Goal: Register for event/course

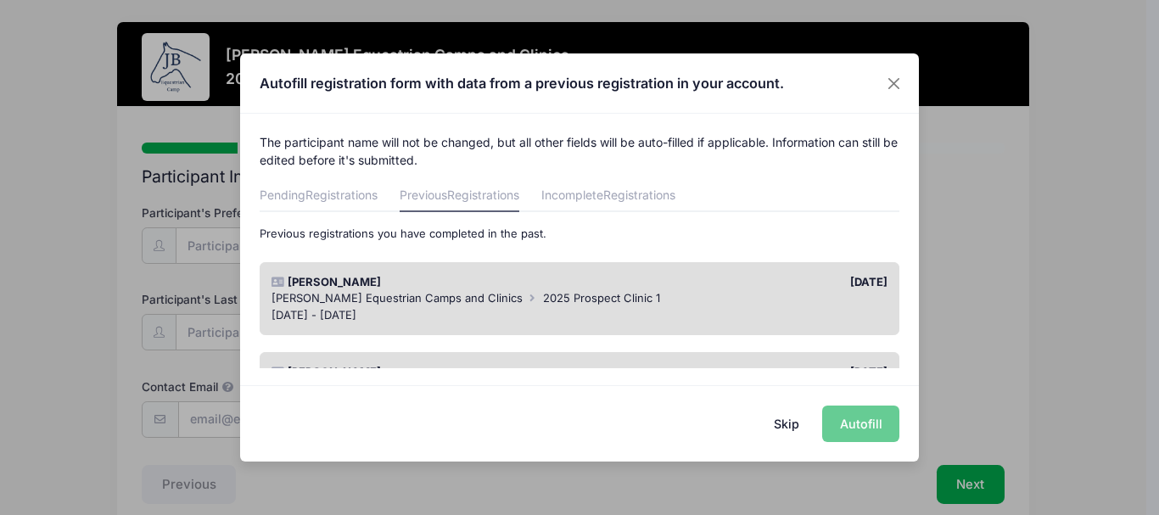
click at [327, 296] on span "[PERSON_NAME] Equestrian Camps and Clinics" at bounding box center [397, 298] width 251 height 14
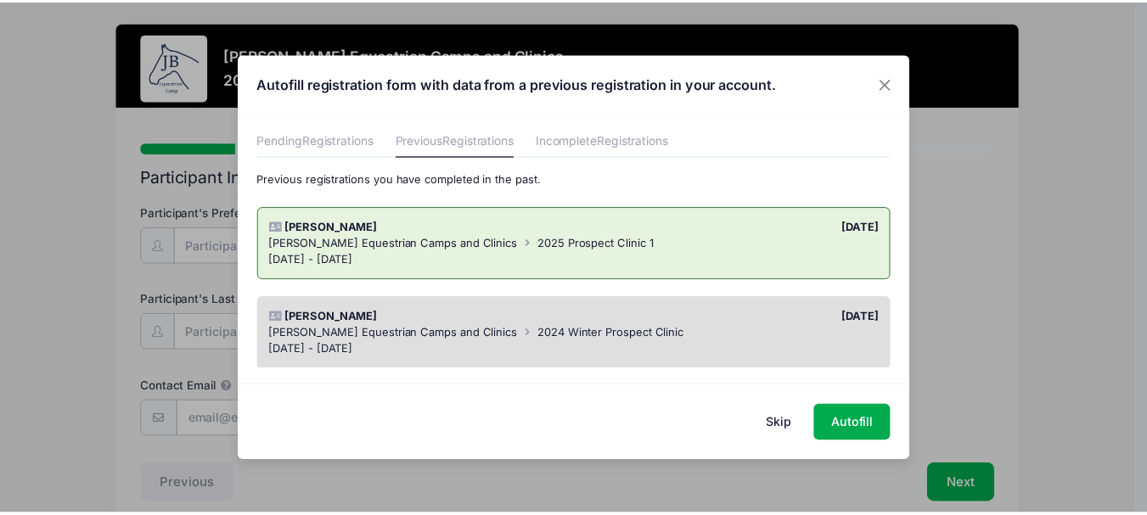
scroll to position [85, 0]
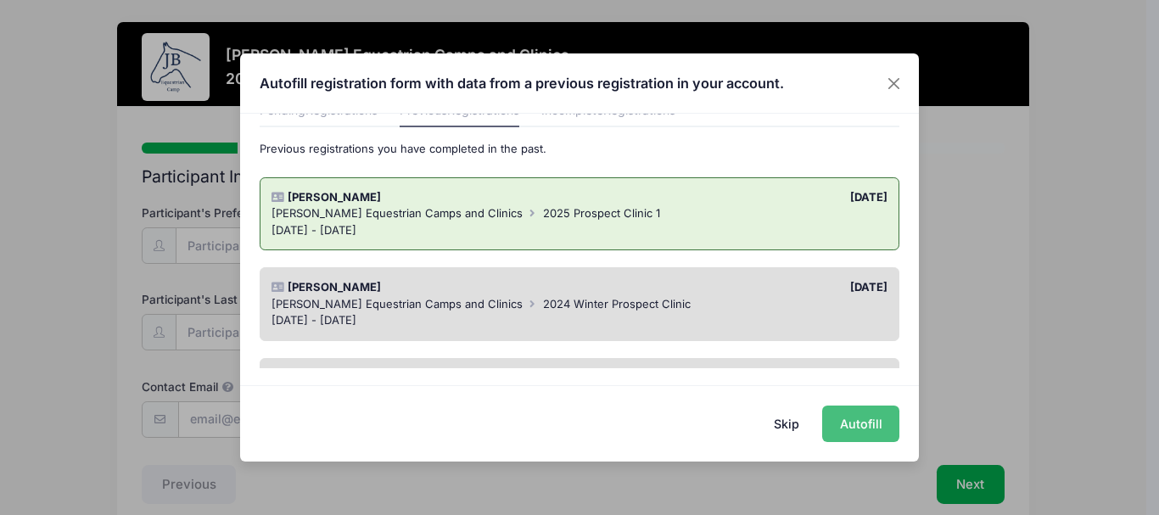
click at [868, 432] on button "Autofill" at bounding box center [860, 424] width 77 height 36
type input "[PERSON_NAME][EMAIL_ADDRESS][DOMAIN_NAME]"
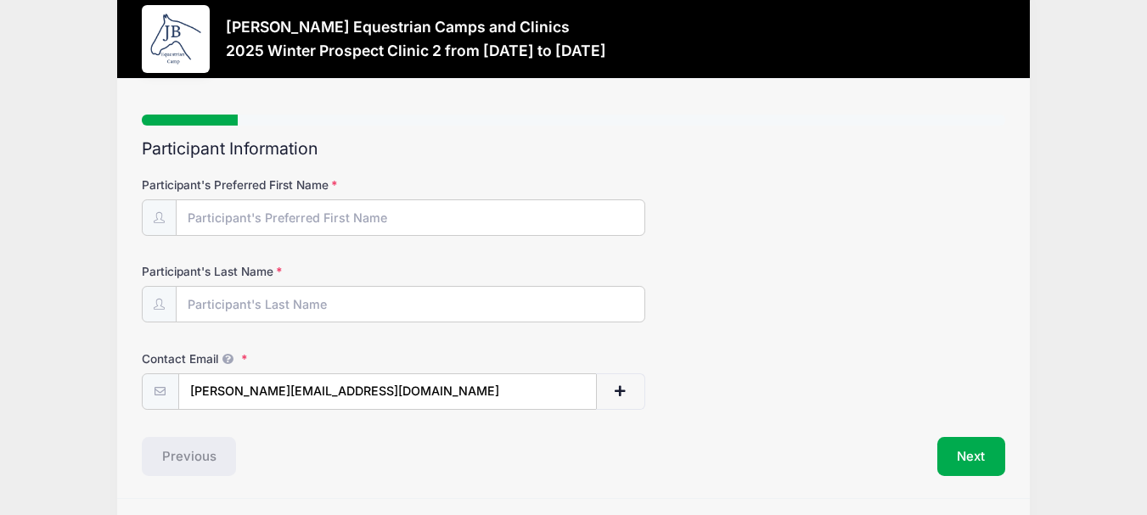
scroll to position [0, 0]
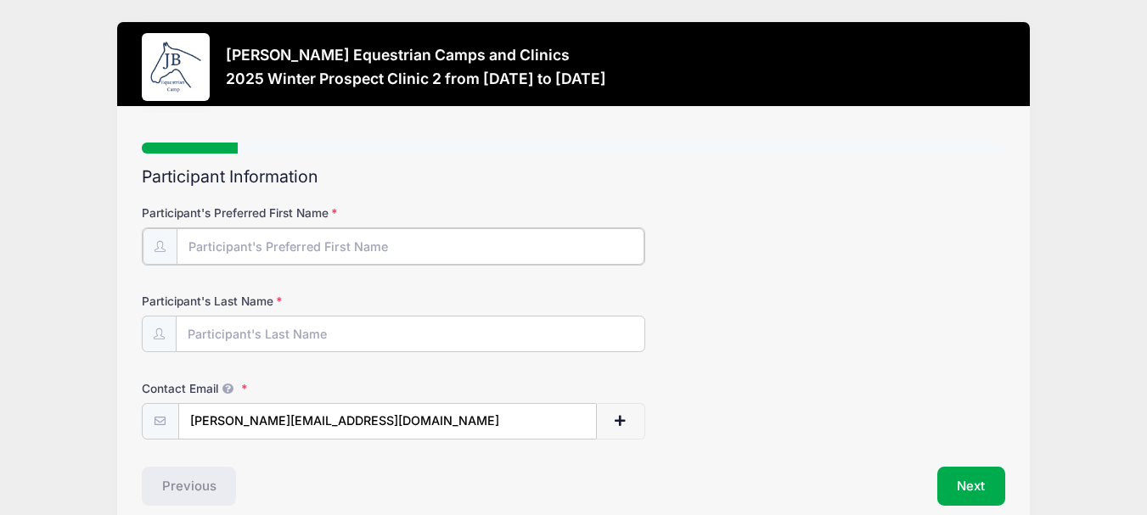
click at [223, 238] on input "Participant's Preferred First Name" at bounding box center [411, 246] width 468 height 36
type input "[PERSON_NAME]"
click at [238, 348] on input "Participant's Last Name" at bounding box center [411, 333] width 468 height 36
type input "[PERSON_NAME]"
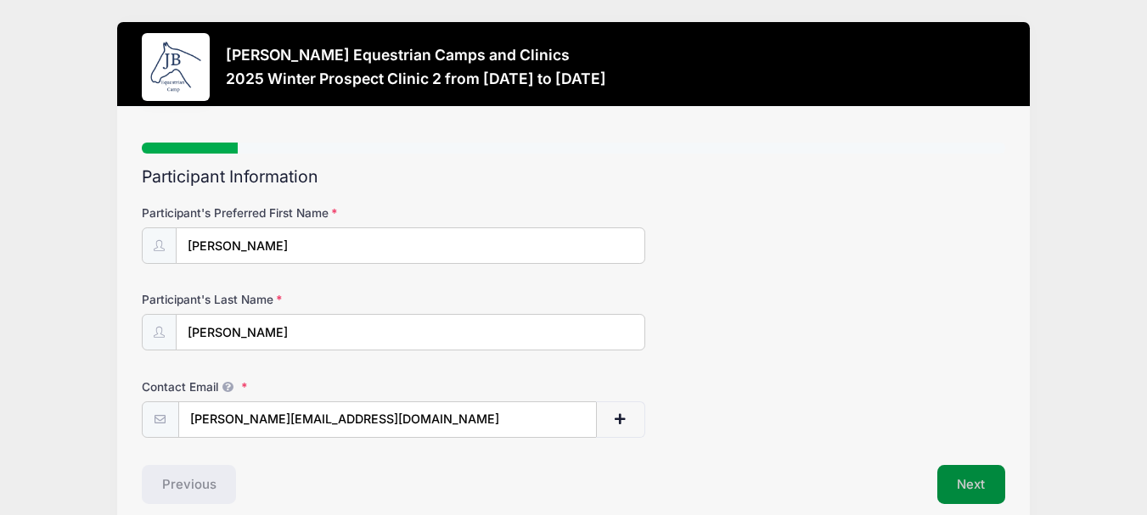
click at [951, 480] on button "Next" at bounding box center [971, 484] width 69 height 39
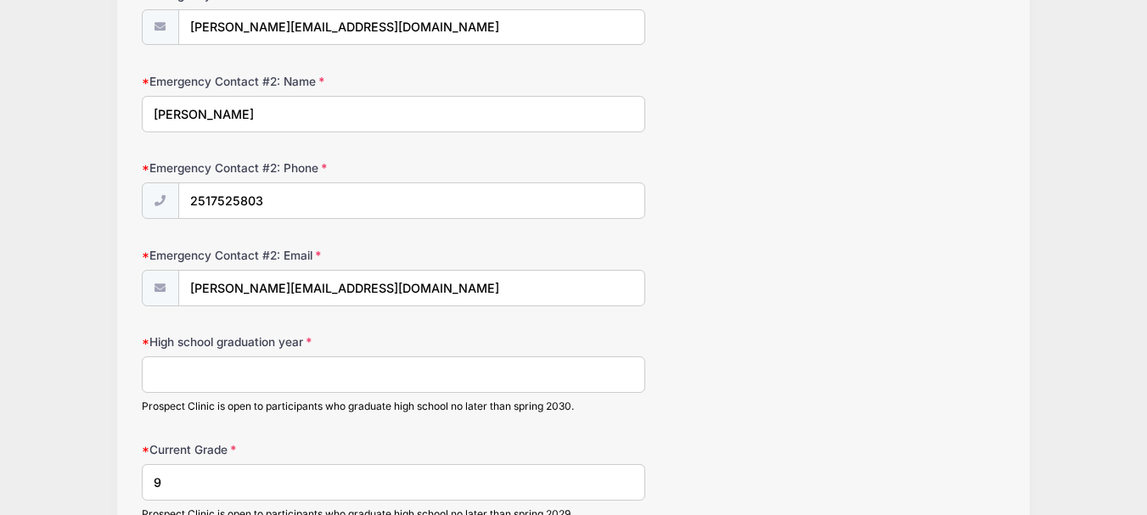
scroll to position [1188, 0]
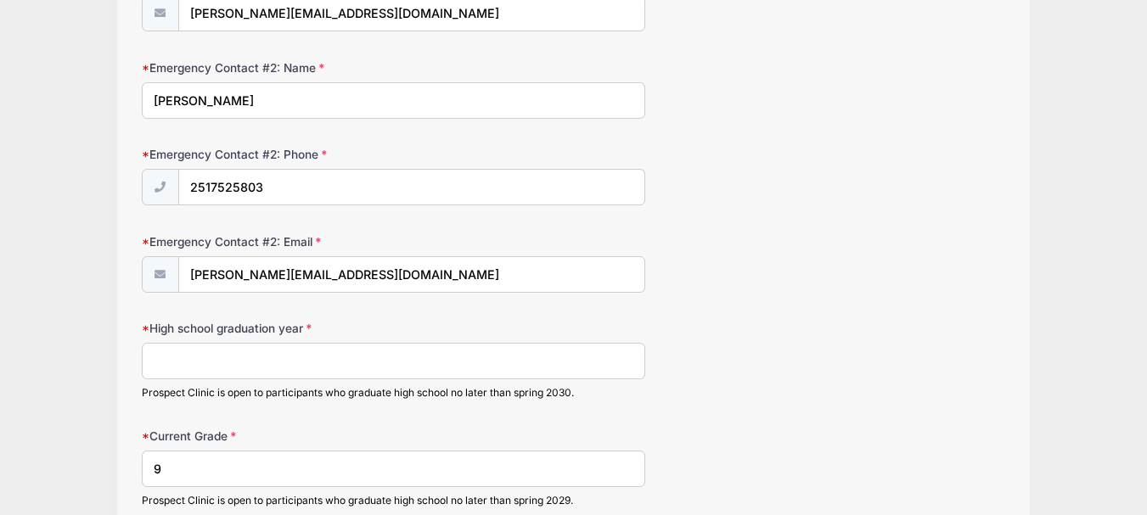
click at [355, 372] on input "High school graduation year" at bounding box center [393, 361] width 503 height 36
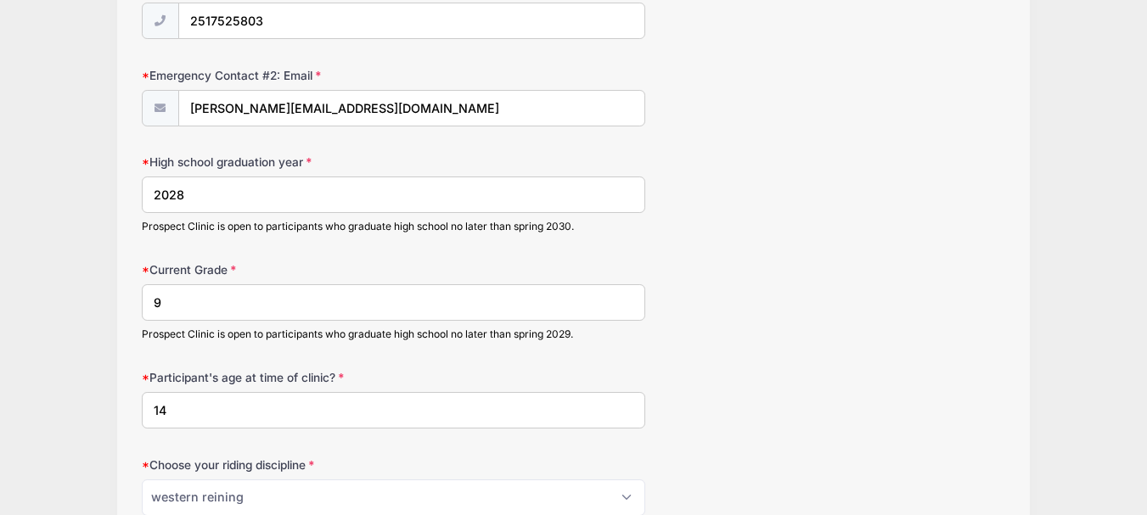
scroll to position [1358, 0]
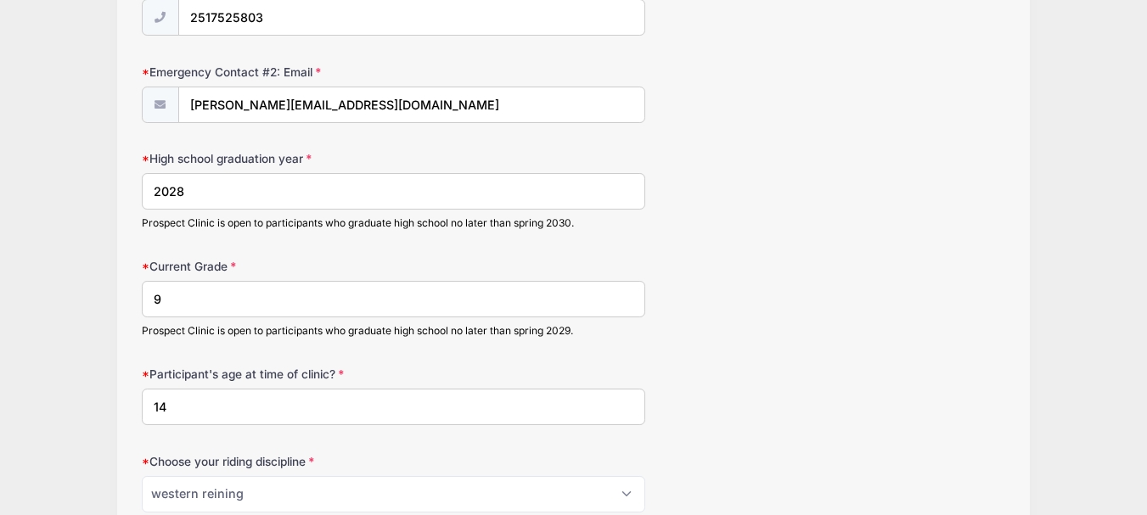
type input "2028"
click at [182, 303] on input "9" at bounding box center [393, 299] width 503 height 36
type input "10"
drag, startPoint x: 182, startPoint y: 400, endPoint x: 188, endPoint y: 380, distance: 20.2
click at [183, 400] on input "14" at bounding box center [393, 407] width 503 height 36
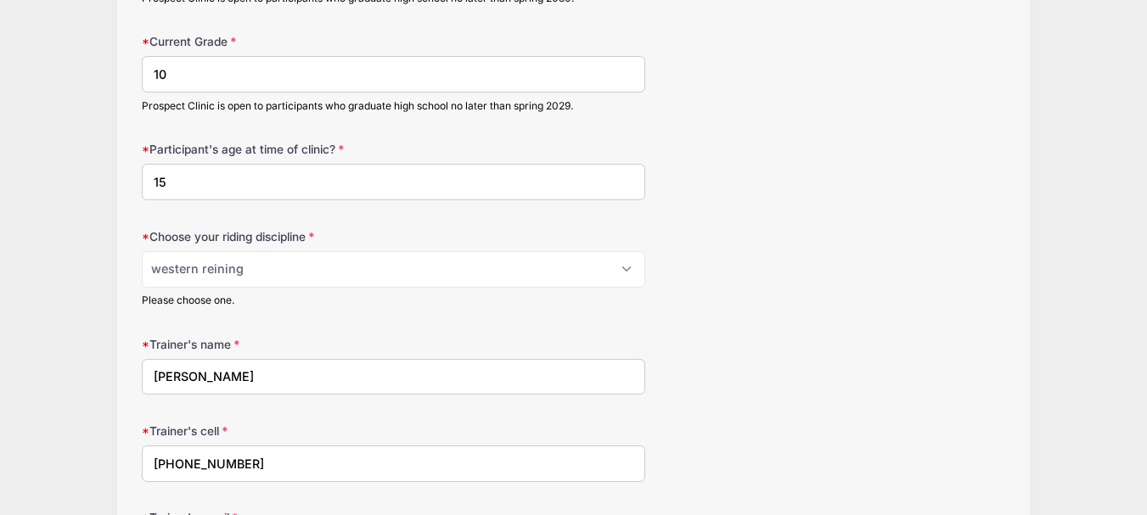
scroll to position [1612, 0]
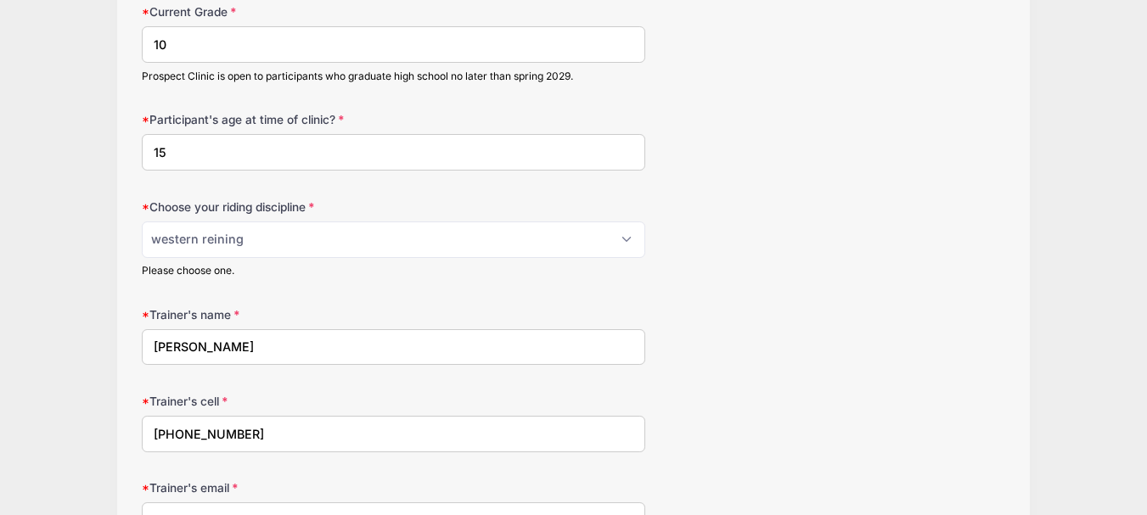
type input "15"
drag, startPoint x: 254, startPoint y: 340, endPoint x: 6, endPoint y: 262, distance: 259.8
type input "Jimbo Albritton"
drag, startPoint x: 294, startPoint y: 438, endPoint x: 0, endPoint y: 419, distance: 295.1
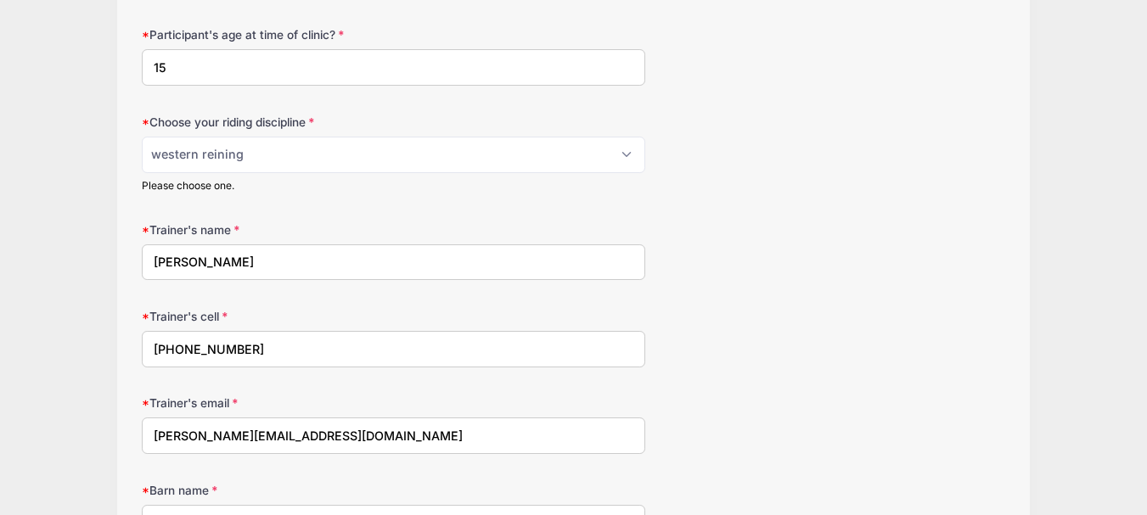
type input "352-438-8765"
drag, startPoint x: 70, startPoint y: 459, endPoint x: 47, endPoint y: 459, distance: 22.9
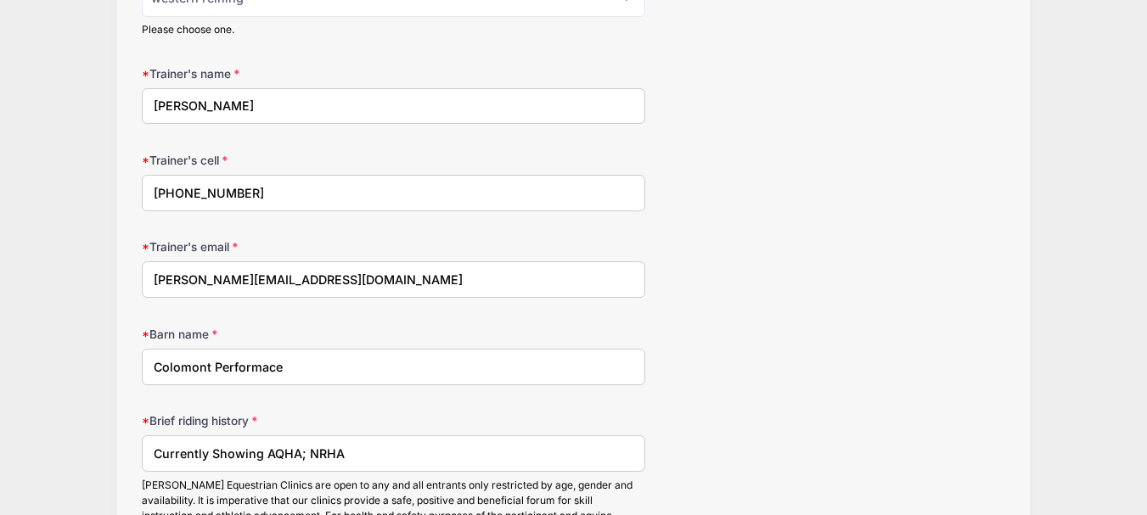
scroll to position [1867, 0]
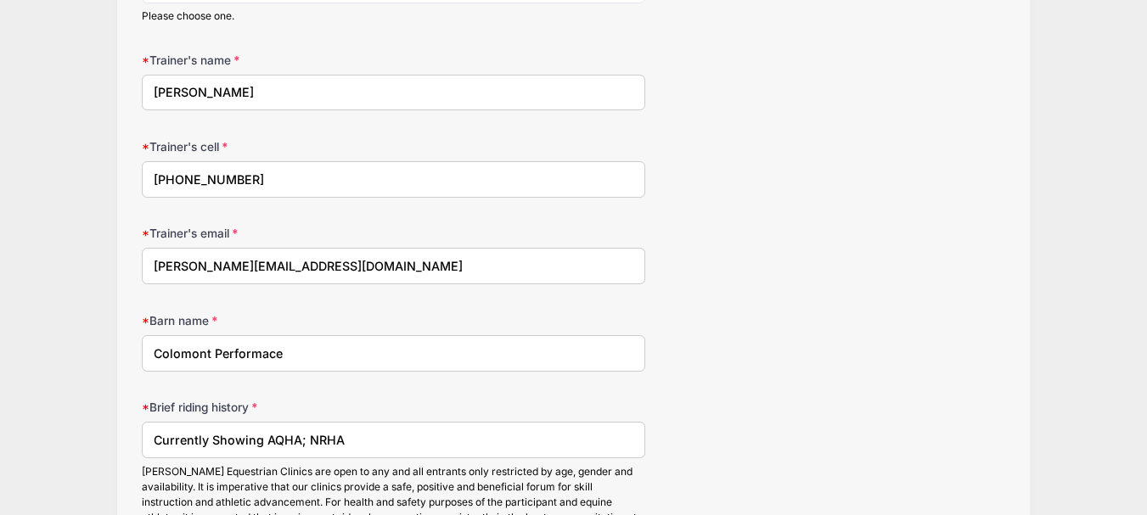
drag, startPoint x: 335, startPoint y: 345, endPoint x: 1, endPoint y: 360, distance: 334.7
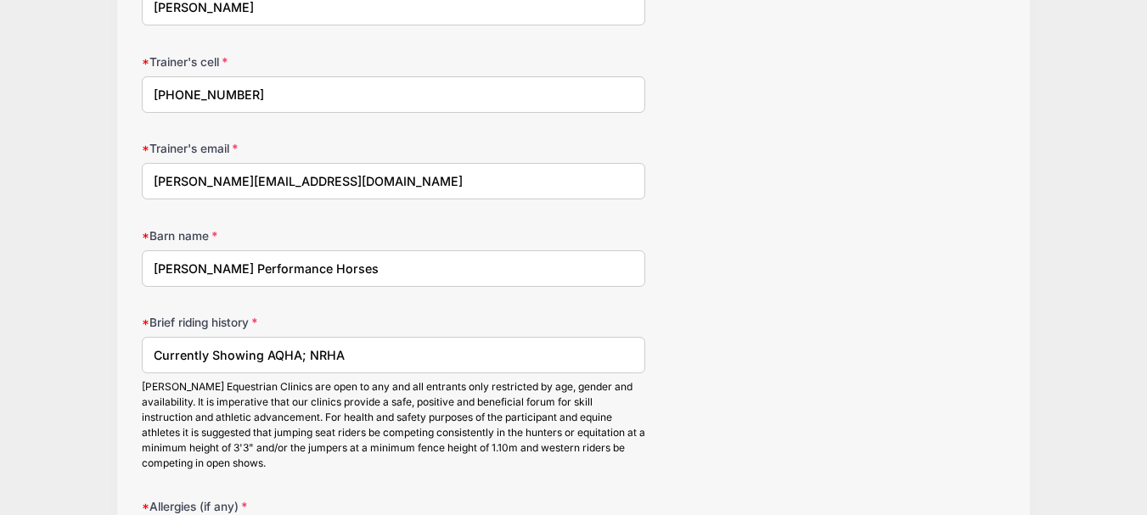
type input "Albritton Performance Horses"
click at [379, 363] on input "Currently Showing AQHA; NRHA" at bounding box center [393, 355] width 503 height 36
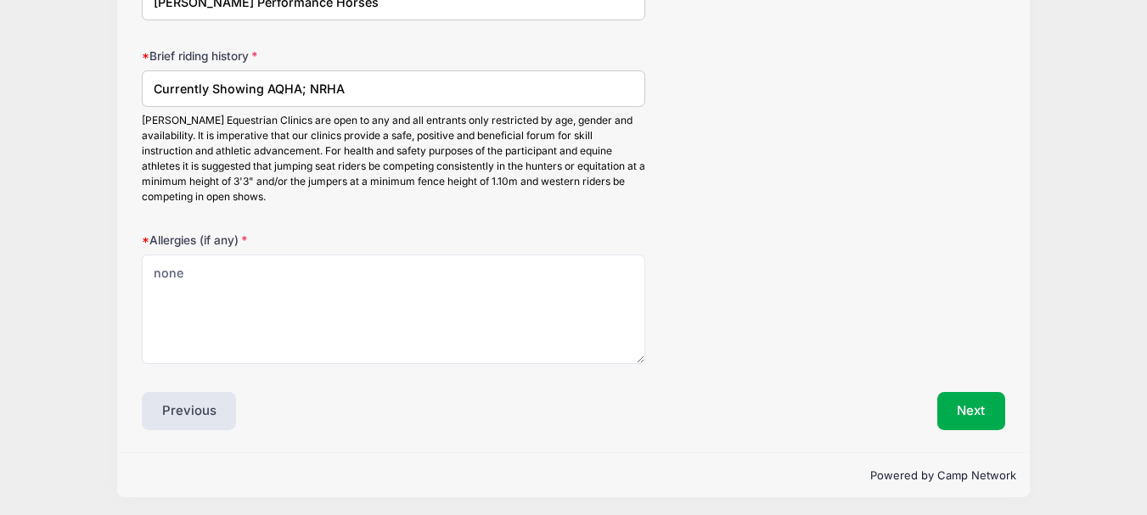
scroll to position [2223, 0]
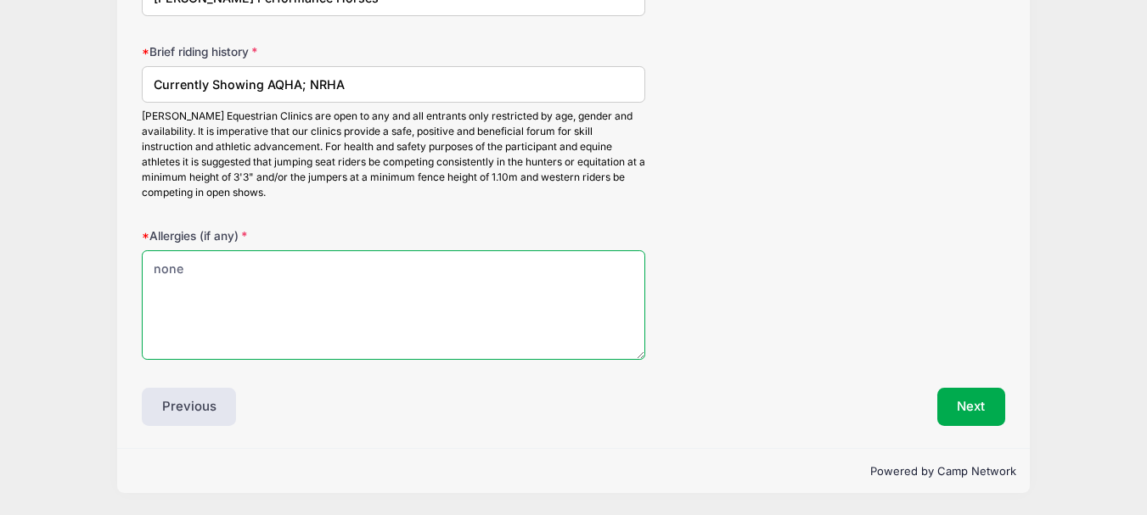
click at [221, 275] on textarea "none" at bounding box center [393, 304] width 503 height 109
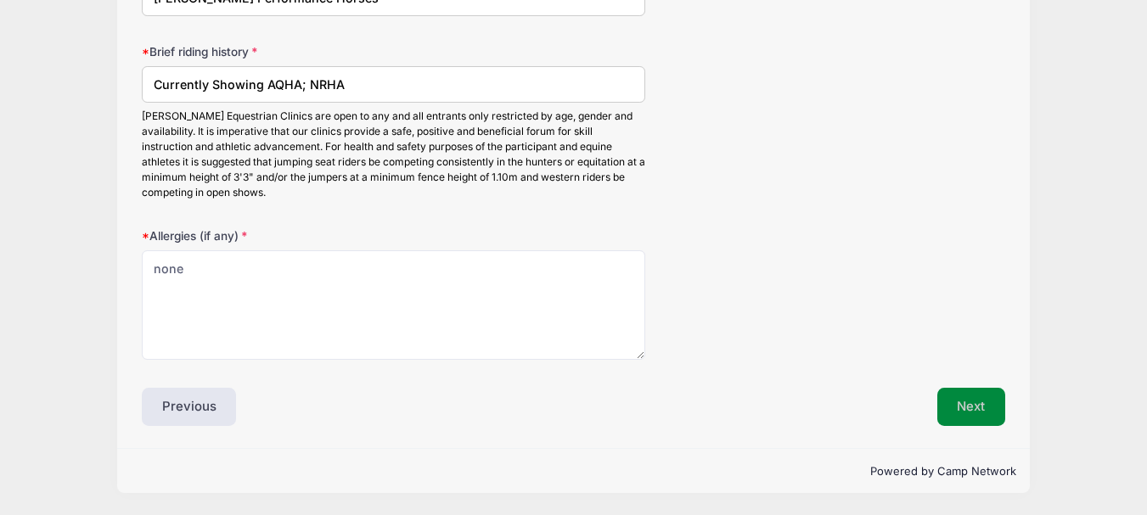
click at [965, 409] on button "Next" at bounding box center [971, 407] width 69 height 39
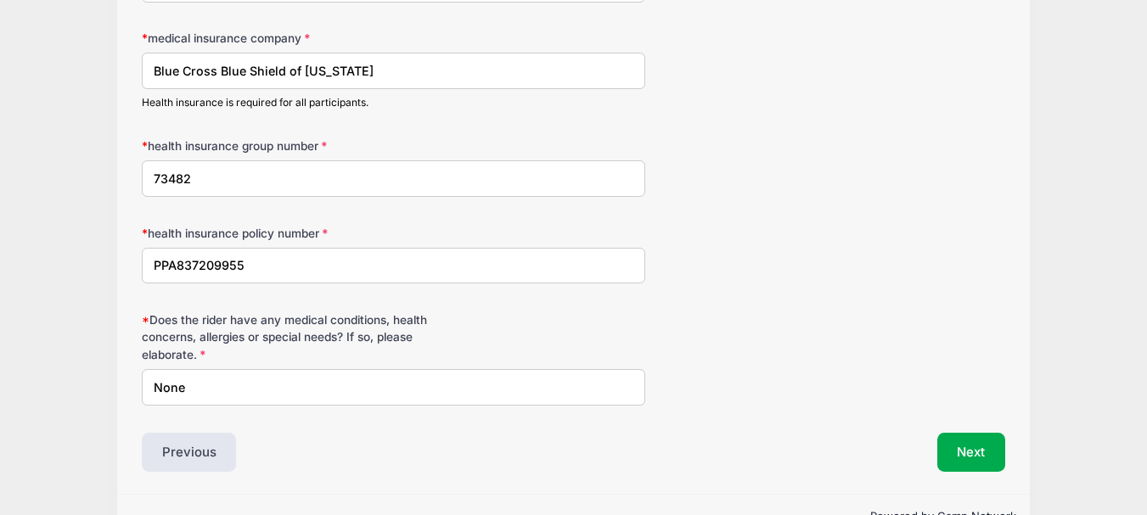
scroll to position [481, 0]
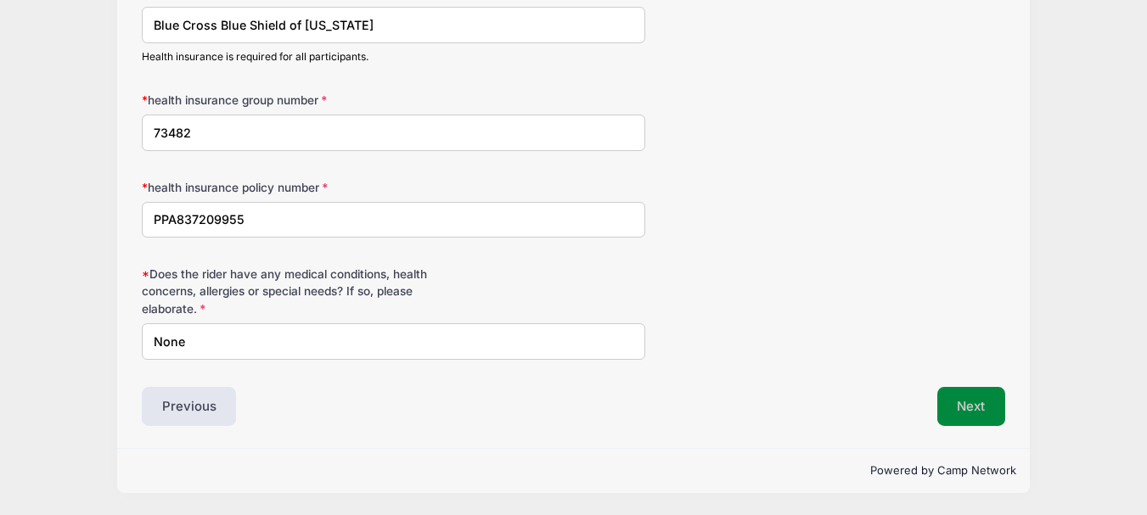
click at [979, 410] on button "Next" at bounding box center [971, 406] width 69 height 39
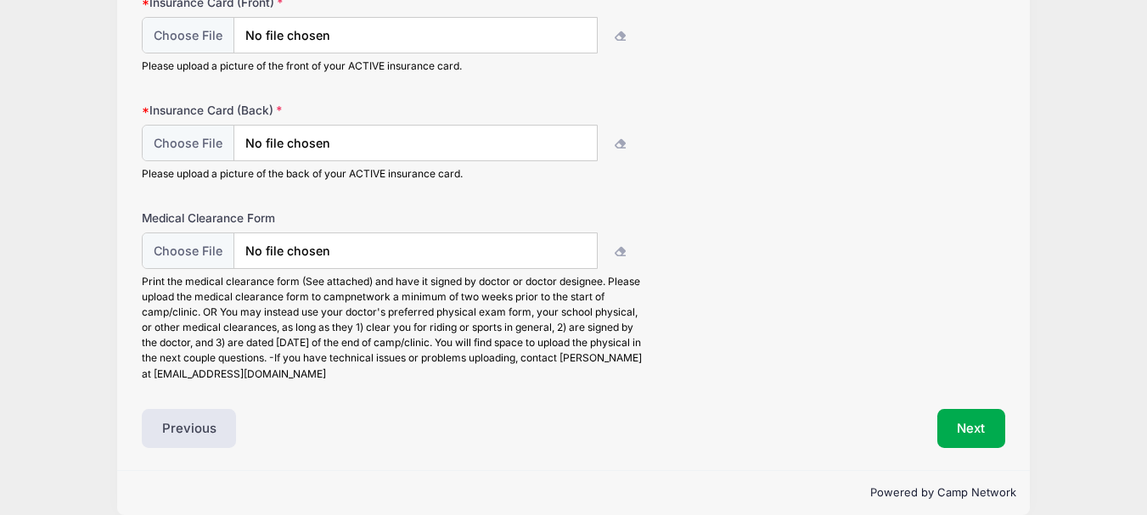
scroll to position [233, 0]
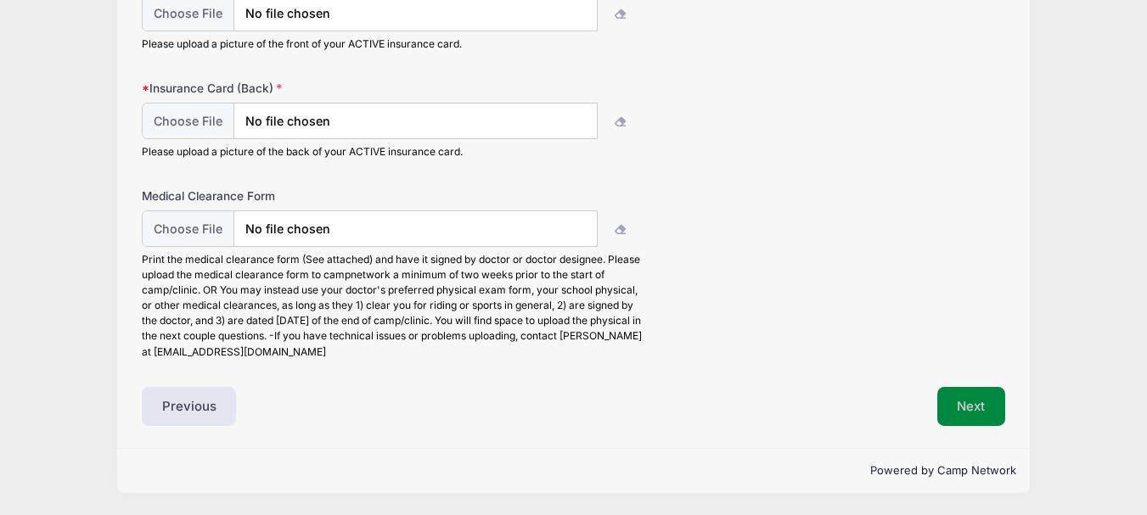
click at [972, 407] on button "Next" at bounding box center [971, 406] width 69 height 39
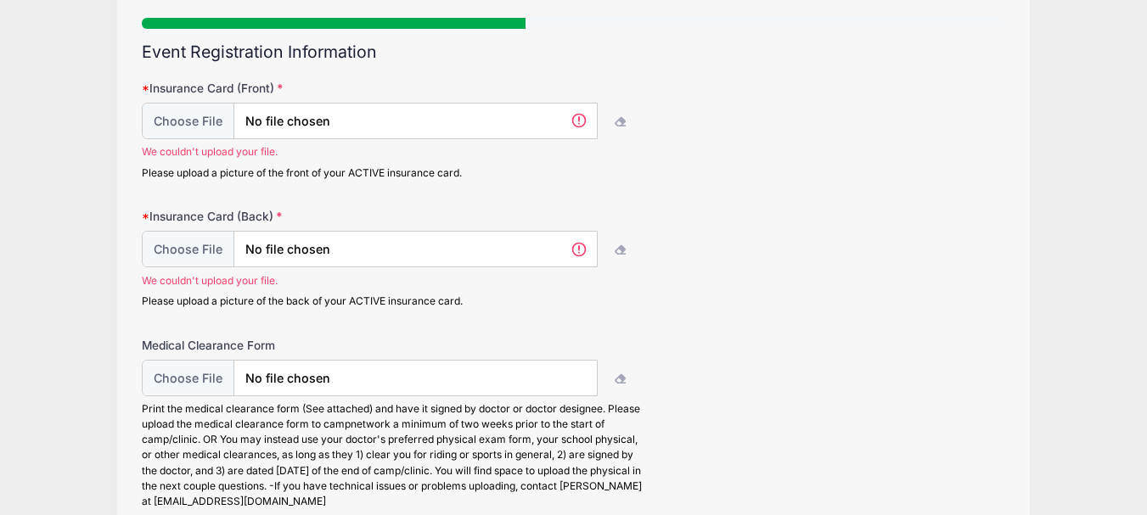
scroll to position [117, 0]
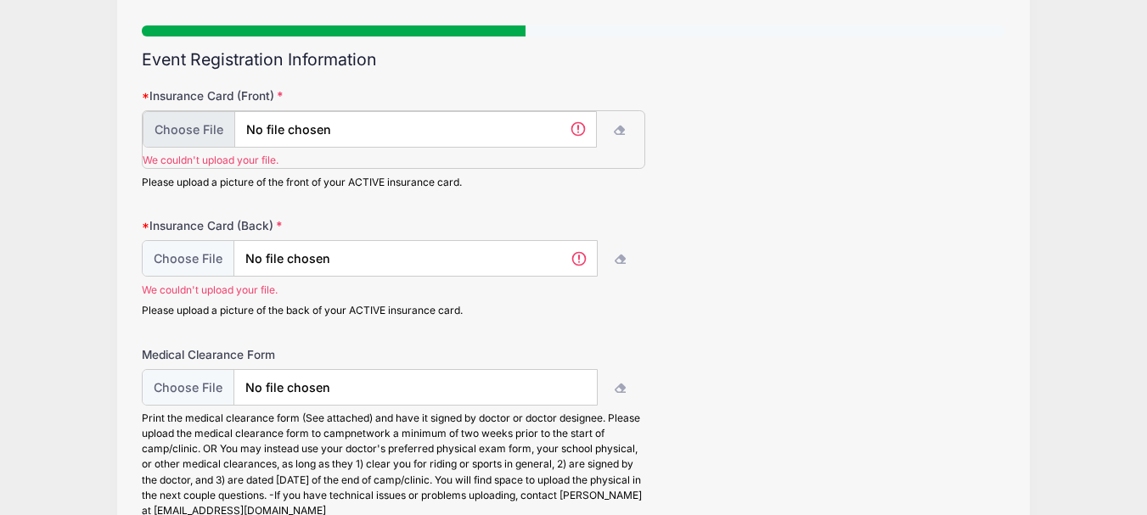
click at [205, 137] on input "file" at bounding box center [370, 129] width 454 height 36
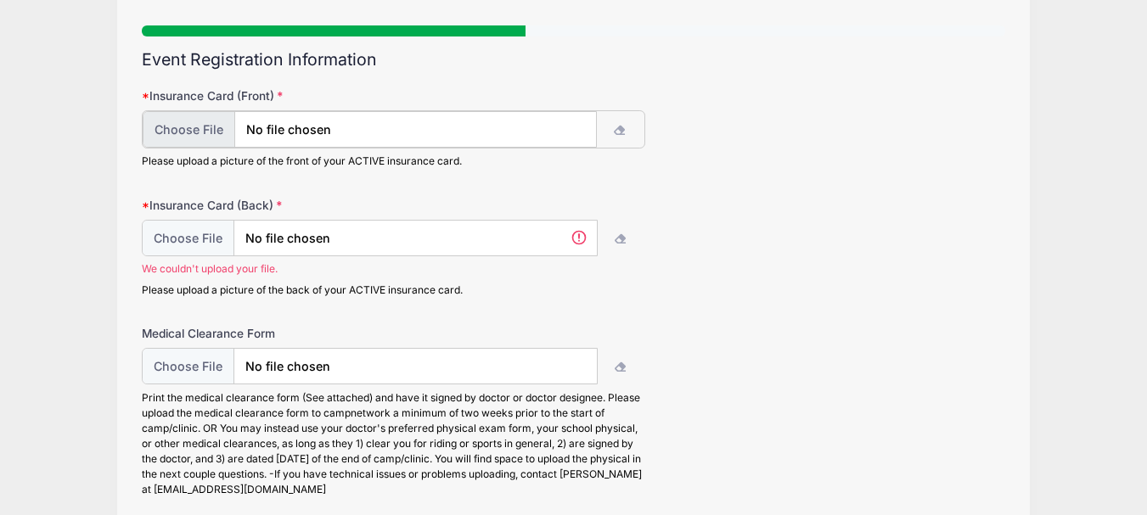
click at [197, 129] on input "file" at bounding box center [370, 129] width 454 height 36
type input "C:\fakepath\Insurance card front.jpg"
click at [182, 238] on input "file" at bounding box center [370, 237] width 454 height 36
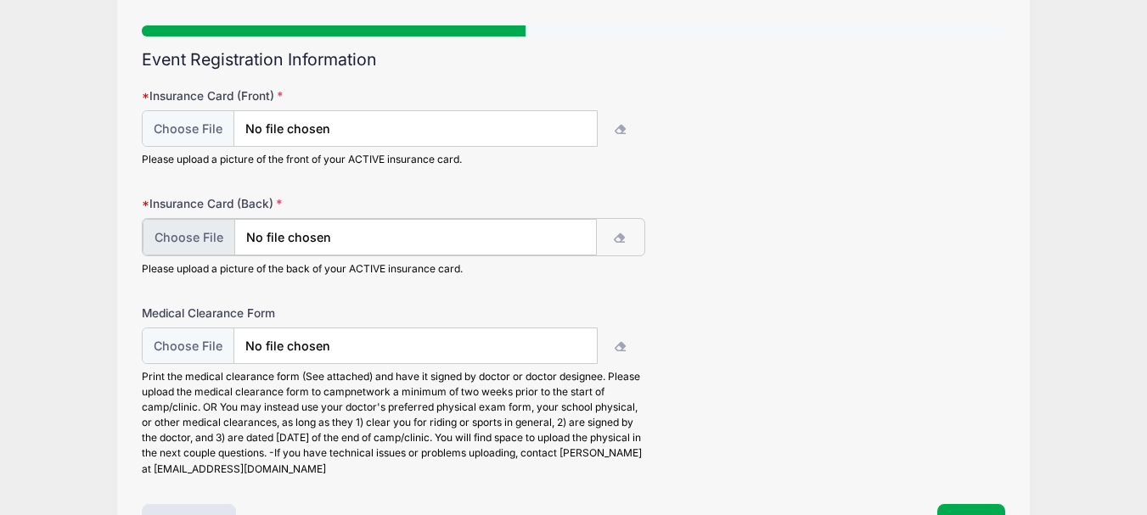
type input "C:\fakepath\Insurance card back.jpg"
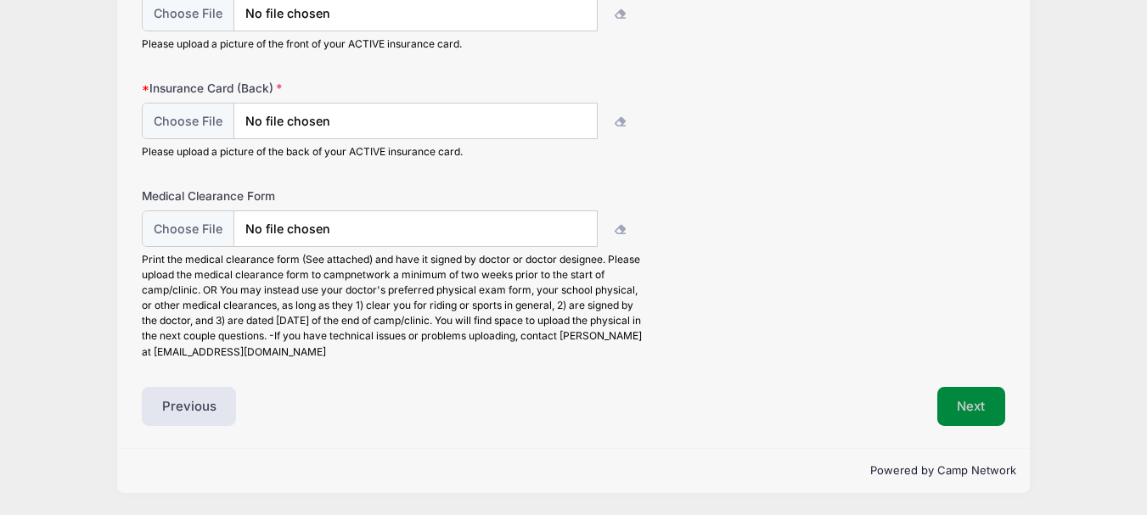
scroll to position [233, 0]
click at [978, 412] on button "Next" at bounding box center [971, 406] width 69 height 39
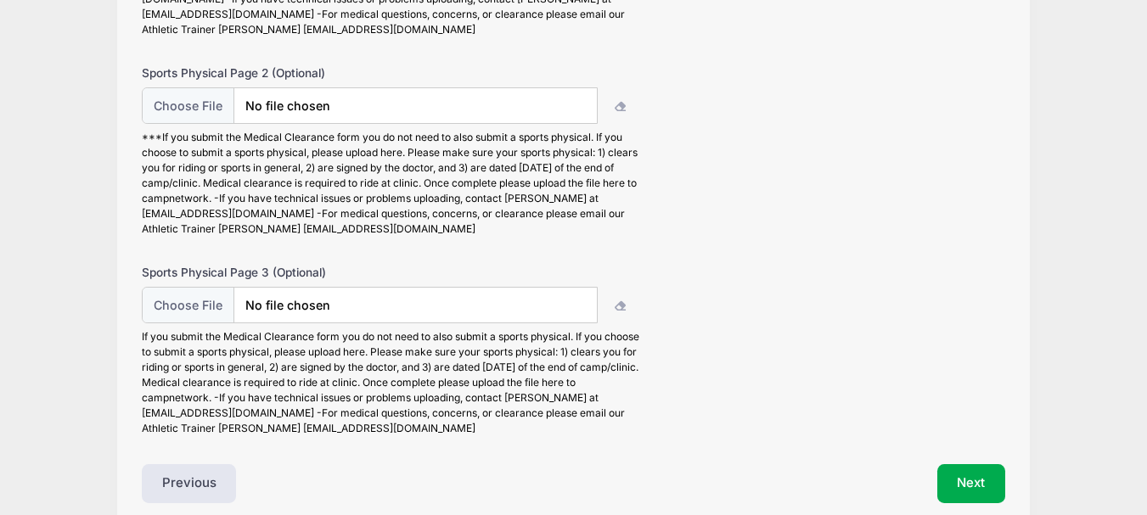
scroll to position [417, 0]
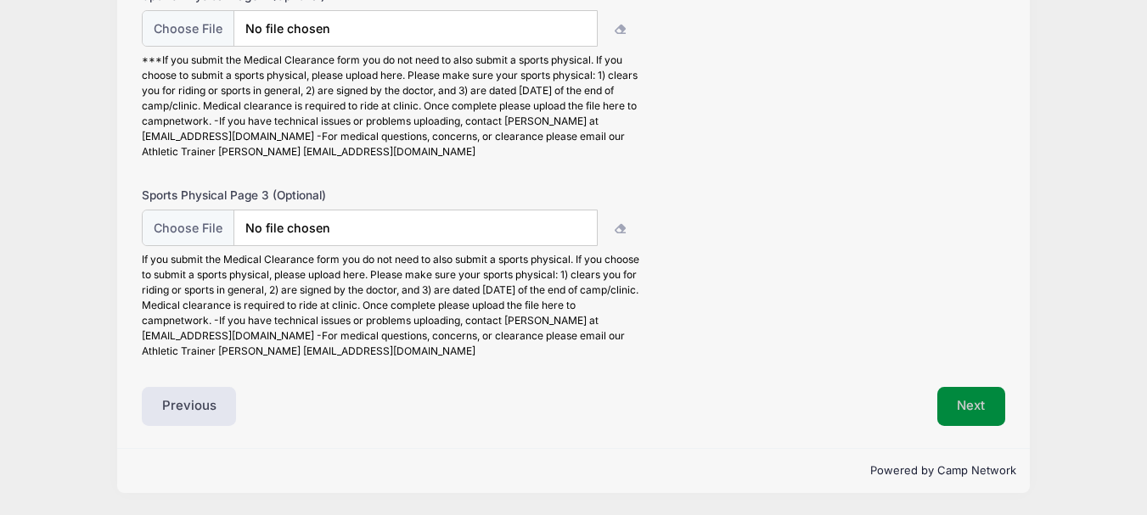
click at [962, 407] on button "Next" at bounding box center [971, 406] width 69 height 39
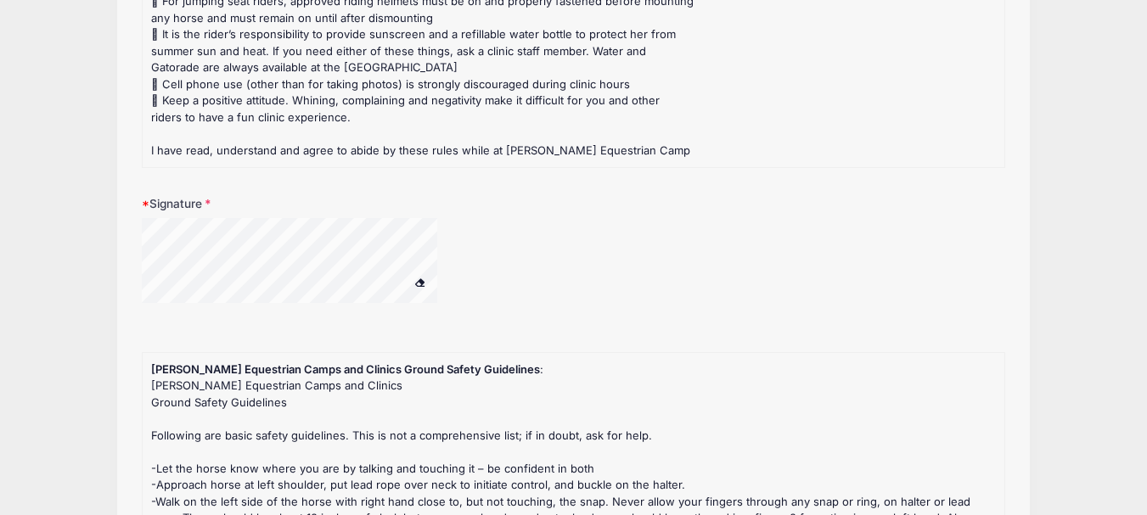
scroll to position [339, 0]
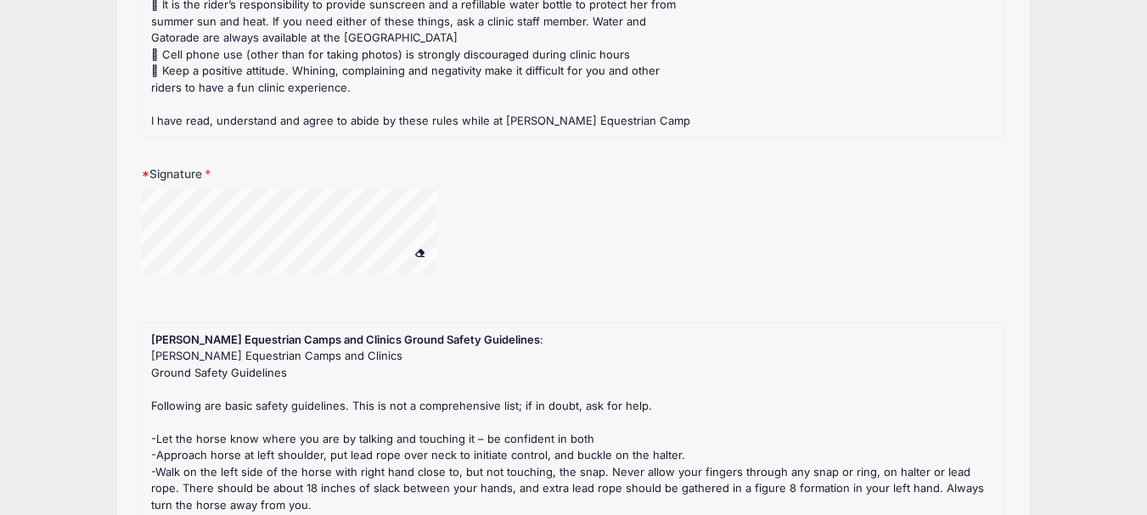
click at [754, 274] on div "Signature" at bounding box center [573, 229] width 863 height 129
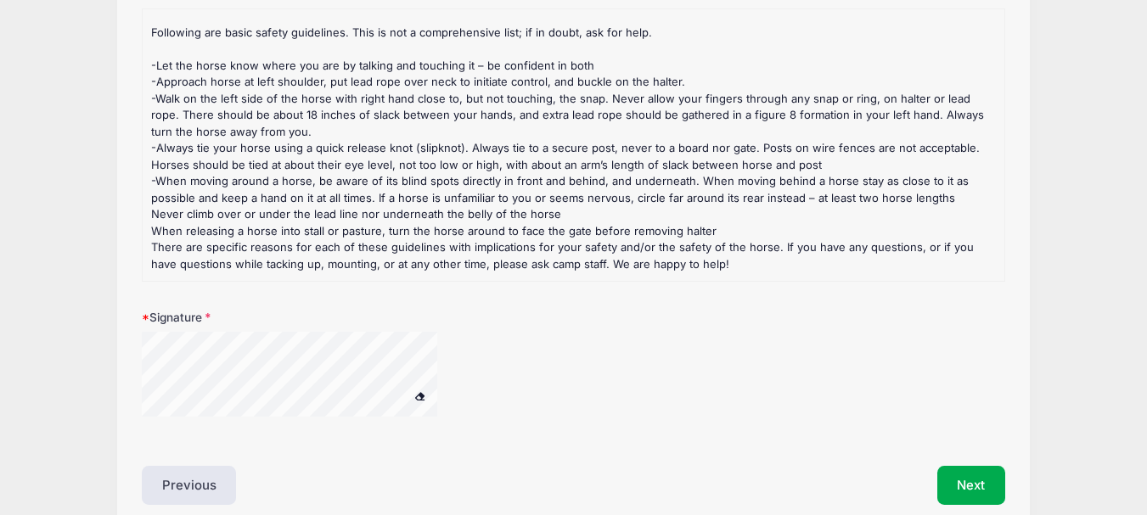
scroll to position [732, 0]
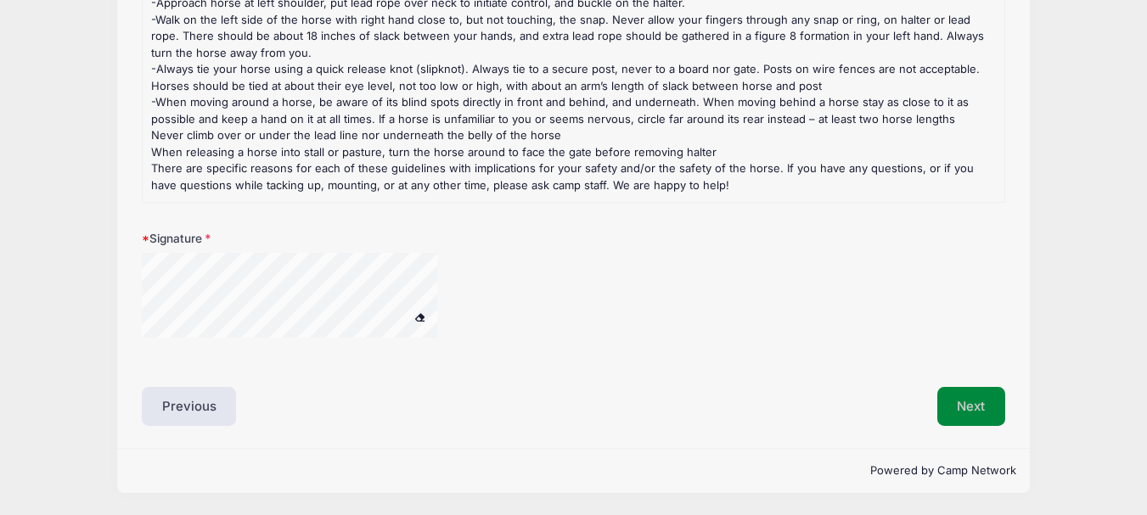
click at [963, 403] on button "Next" at bounding box center [971, 406] width 69 height 39
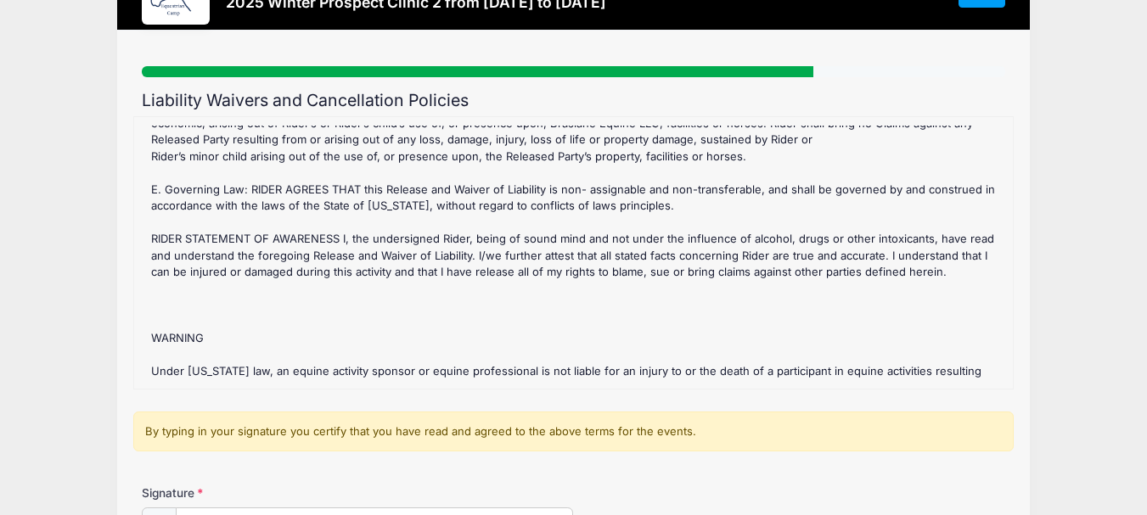
scroll to position [170, 0]
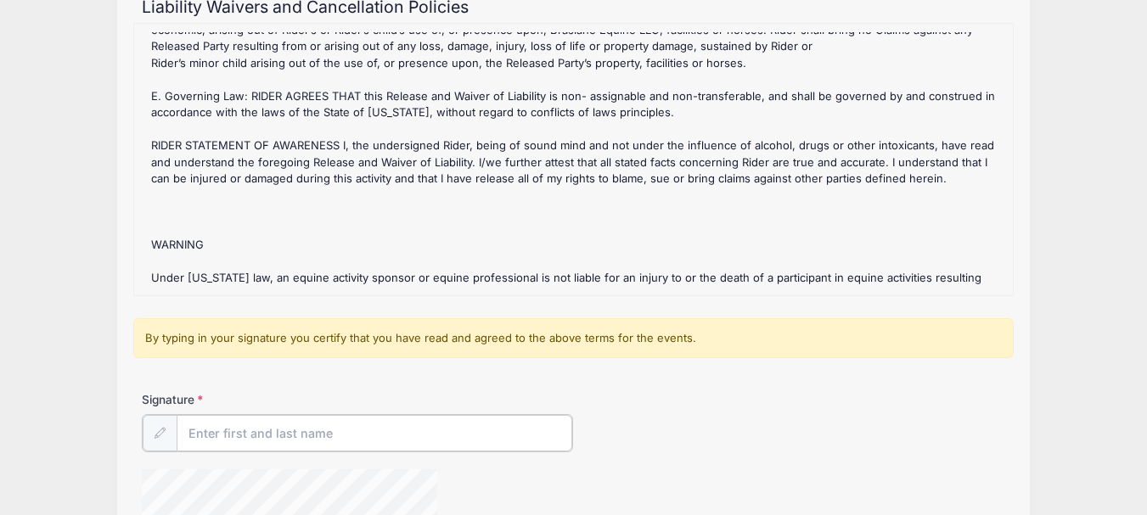
click at [215, 435] on input "Signature" at bounding box center [375, 433] width 396 height 36
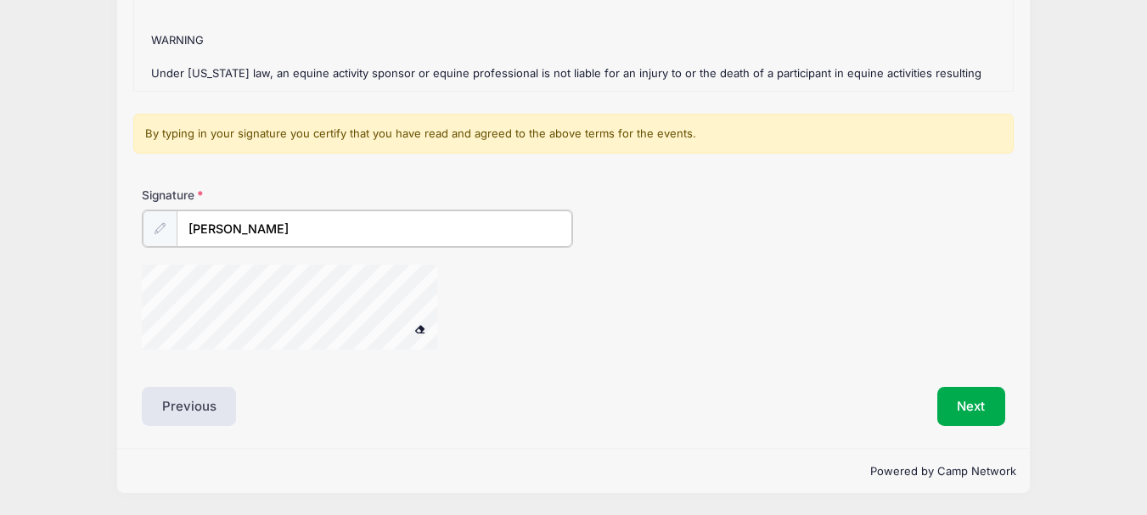
type input "Teresa Scoville"
click at [271, 271] on div "Signature Teresa Scoville" at bounding box center [573, 276] width 880 height 177
click at [966, 404] on button "Next" at bounding box center [971, 406] width 69 height 39
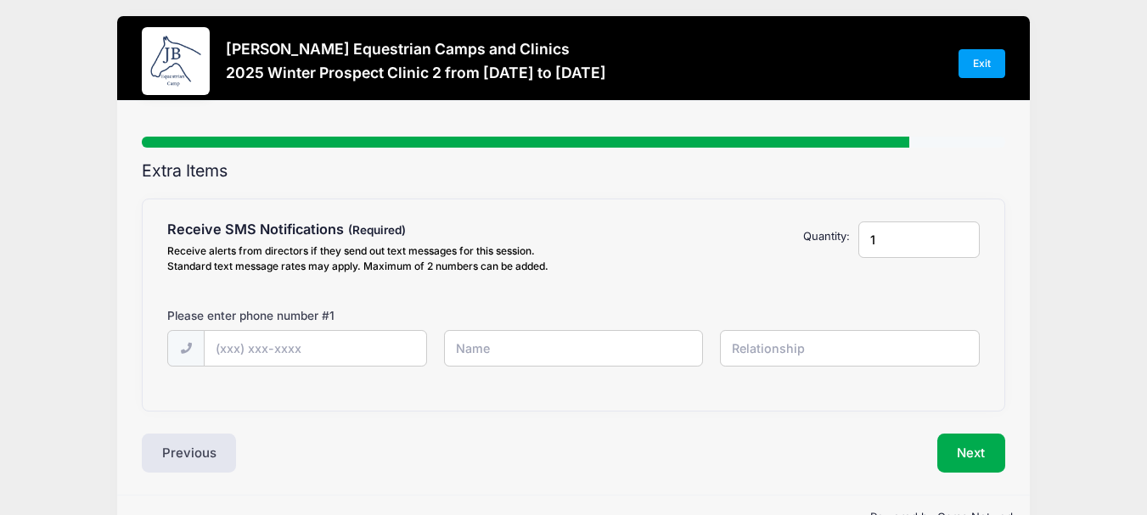
scroll to position [0, 0]
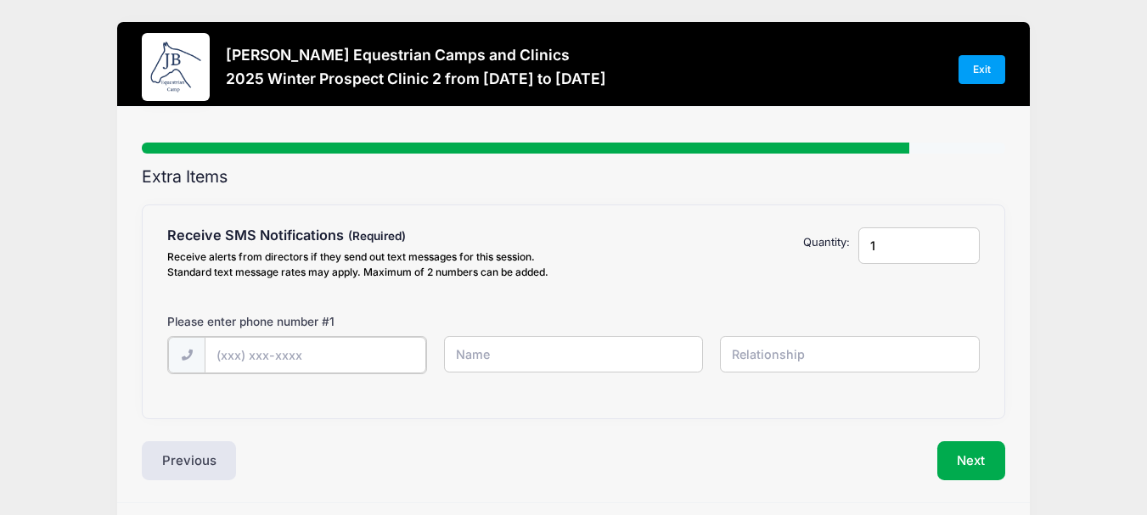
click at [272, 361] on input "text" at bounding box center [315, 355] width 221 height 36
type input "(251) 490-3714"
type input "Teresa Scoville"
click at [747, 347] on input "text" at bounding box center [850, 354] width 260 height 36
type input "mother"
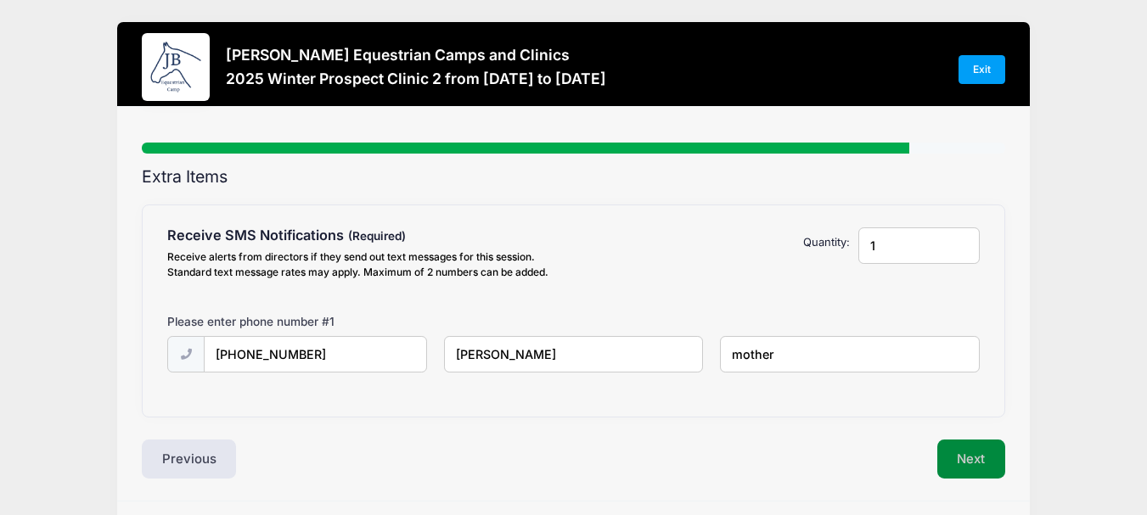
click at [973, 451] on button "Next" at bounding box center [971, 459] width 69 height 39
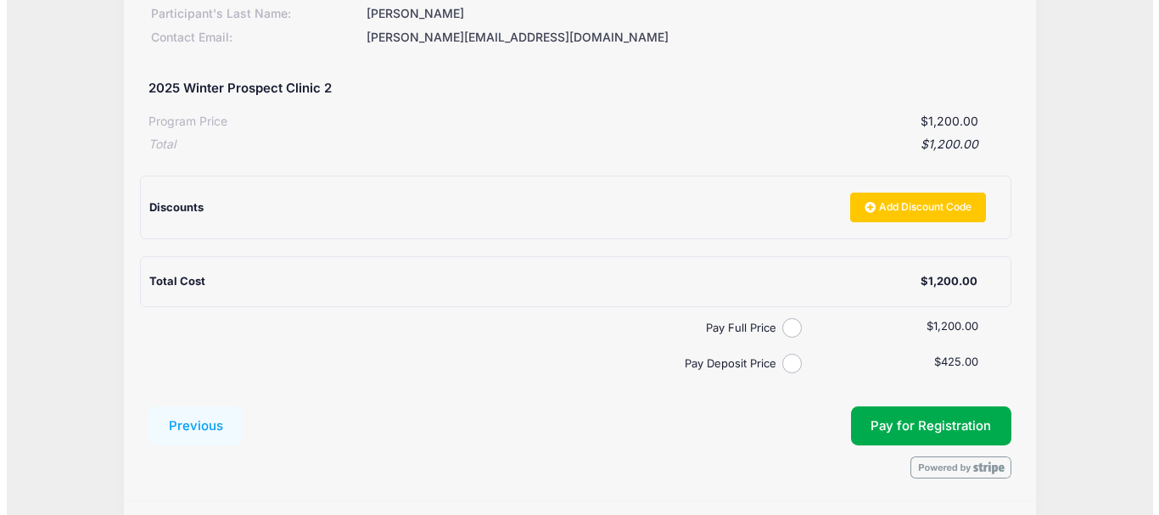
scroll to position [255, 0]
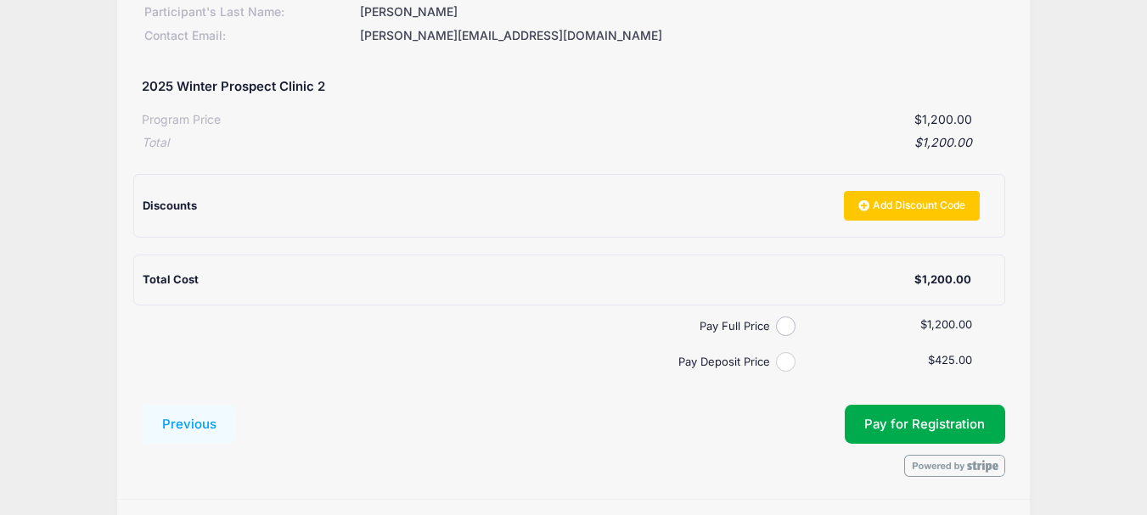
click at [782, 362] on input "Pay Deposit Price" at bounding box center [786, 362] width 20 height 20
radio input "true"
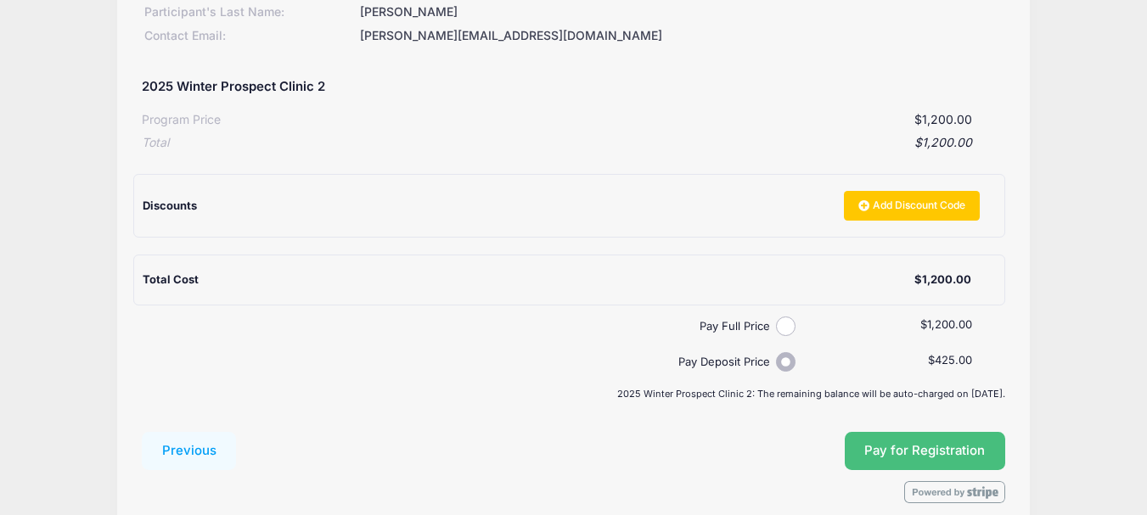
click at [892, 459] on button "Pay for Registration" at bounding box center [924, 451] width 161 height 39
